Goal: Transaction & Acquisition: Purchase product/service

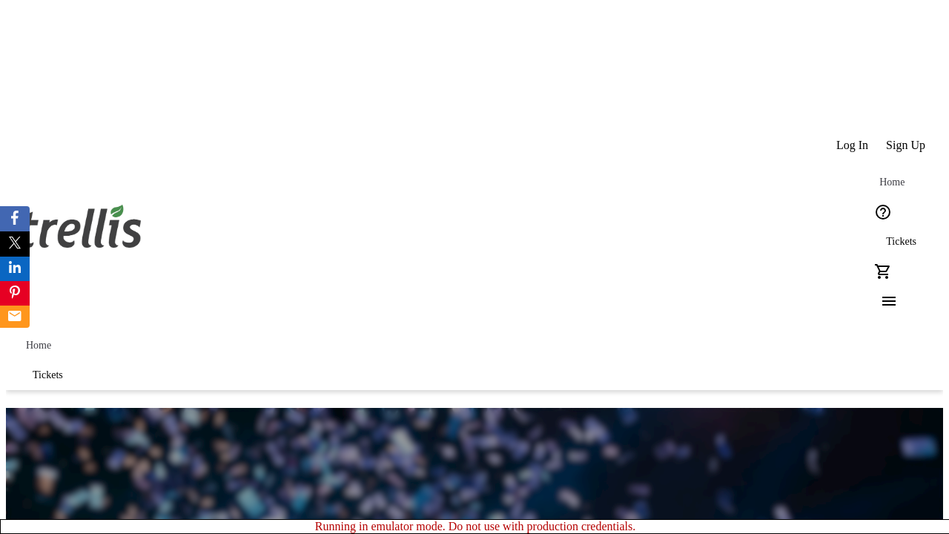
click at [906, 139] on span "Sign Up" at bounding box center [905, 145] width 39 height 13
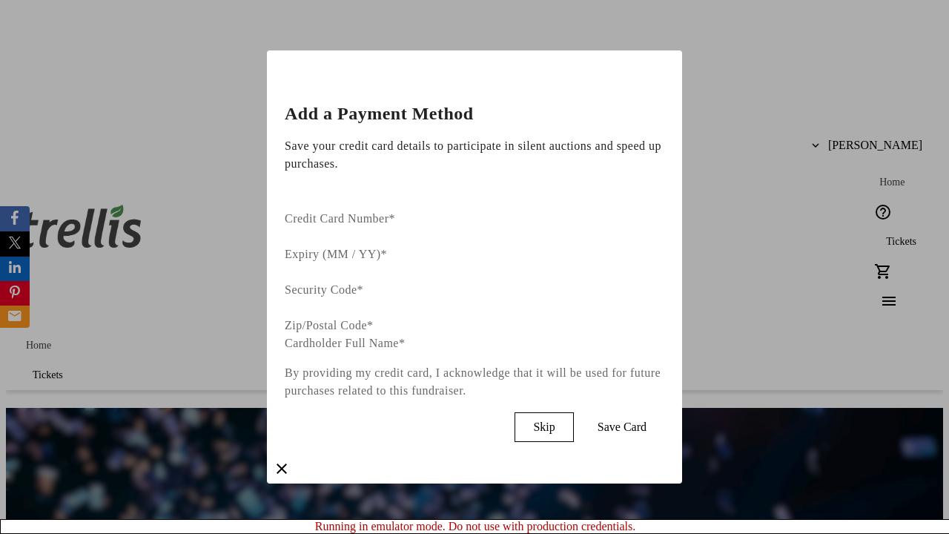
click at [554, 420] on span "Skip" at bounding box center [543, 426] width 21 height 13
click at [886, 236] on span "Tickets" at bounding box center [901, 242] width 30 height 12
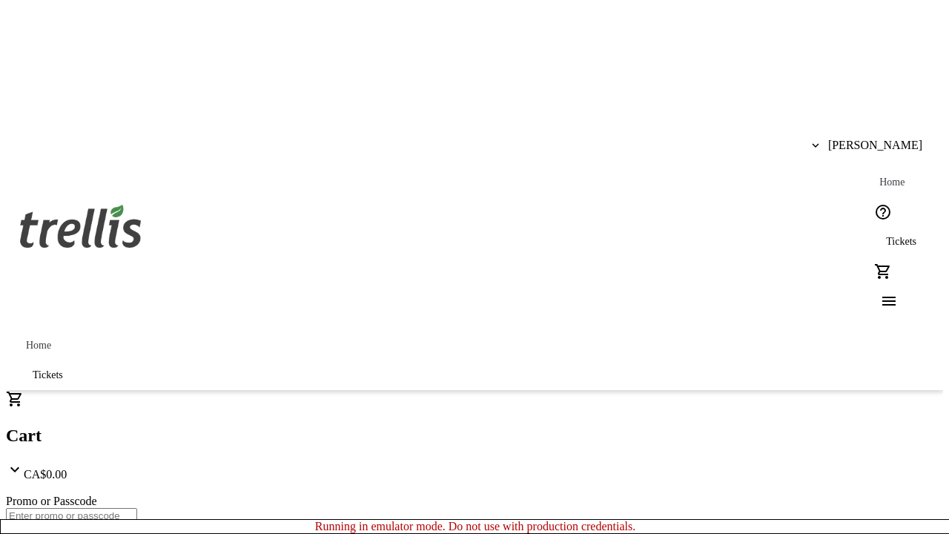
type input "1"
